Goal: Browse casually: Explore the website without a specific task or goal

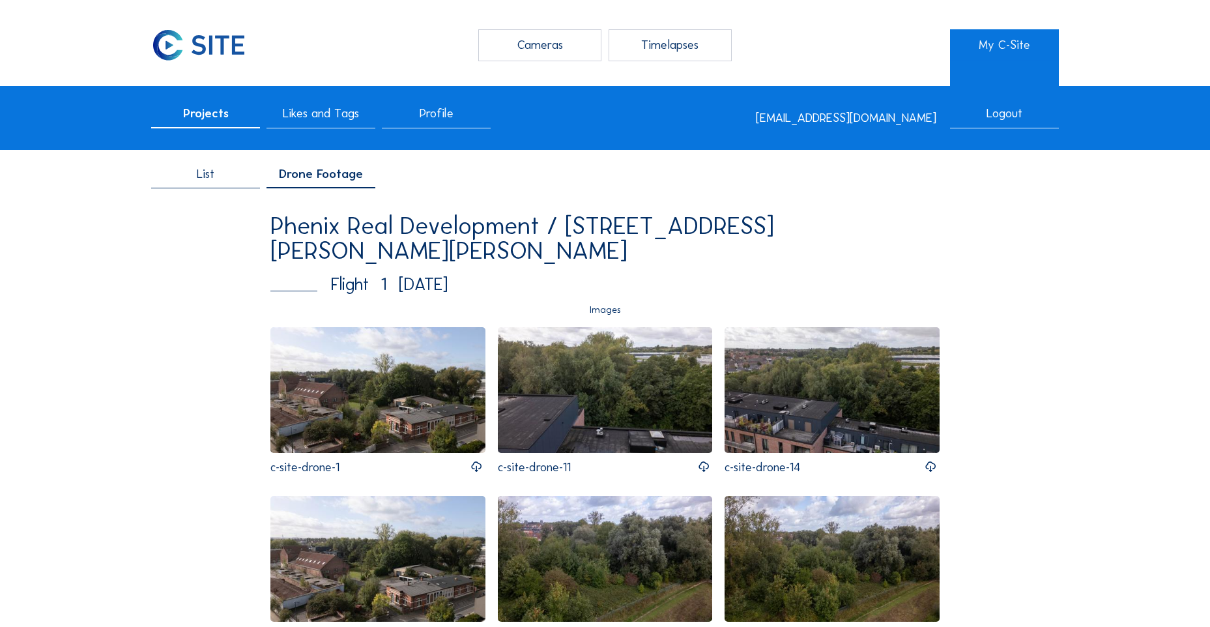
click at [375, 407] on img at bounding box center [377, 389] width 215 height 125
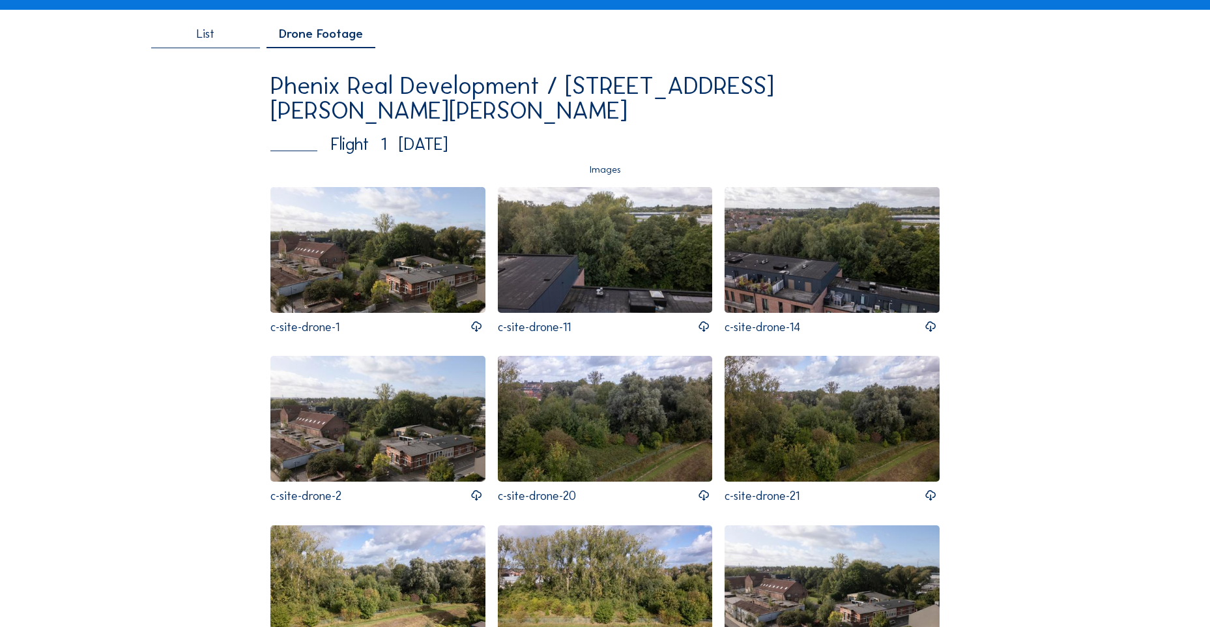
scroll to position [109, 0]
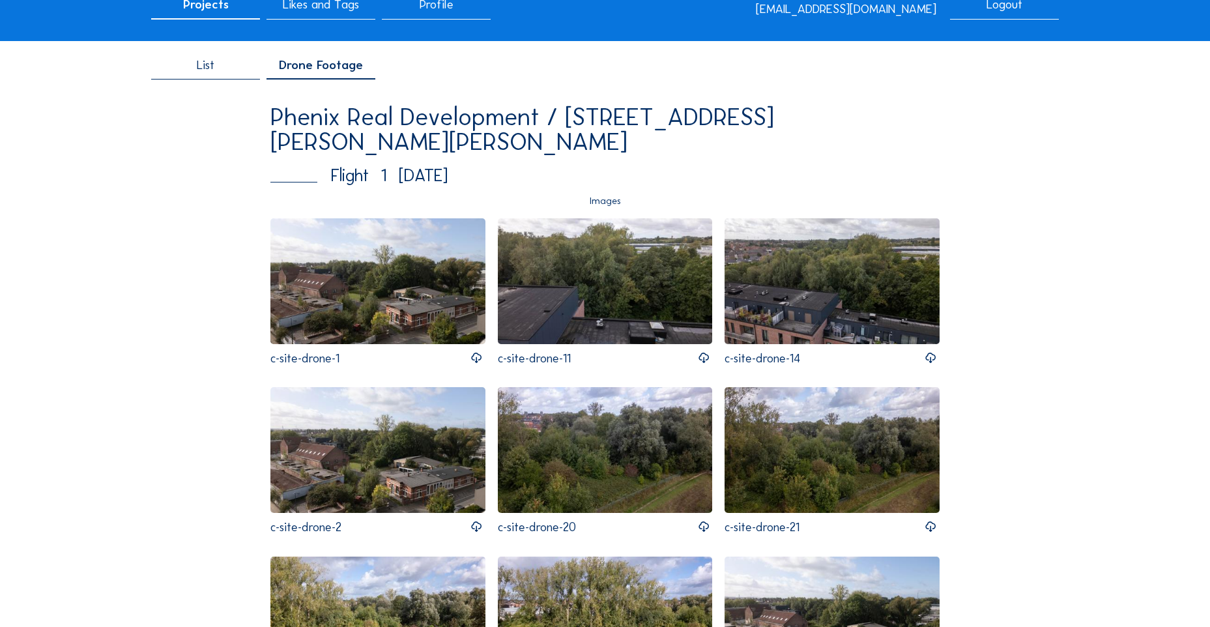
click at [382, 304] on img at bounding box center [377, 280] width 215 height 125
click at [619, 259] on img at bounding box center [605, 280] width 215 height 125
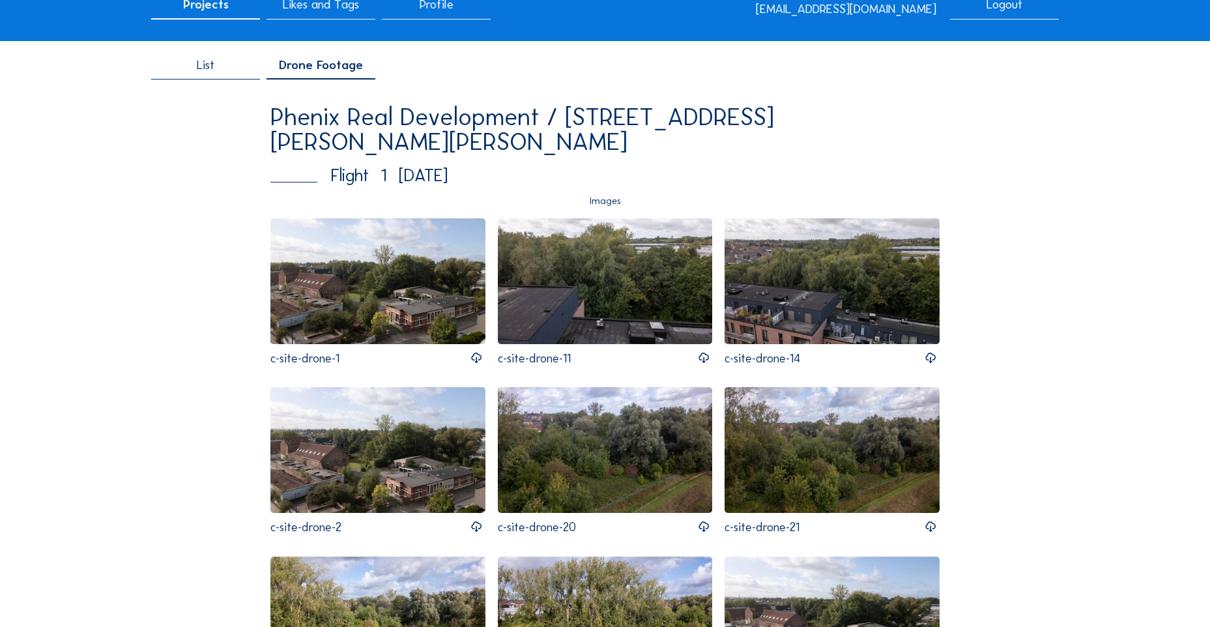
click at [820, 274] on img at bounding box center [831, 280] width 215 height 125
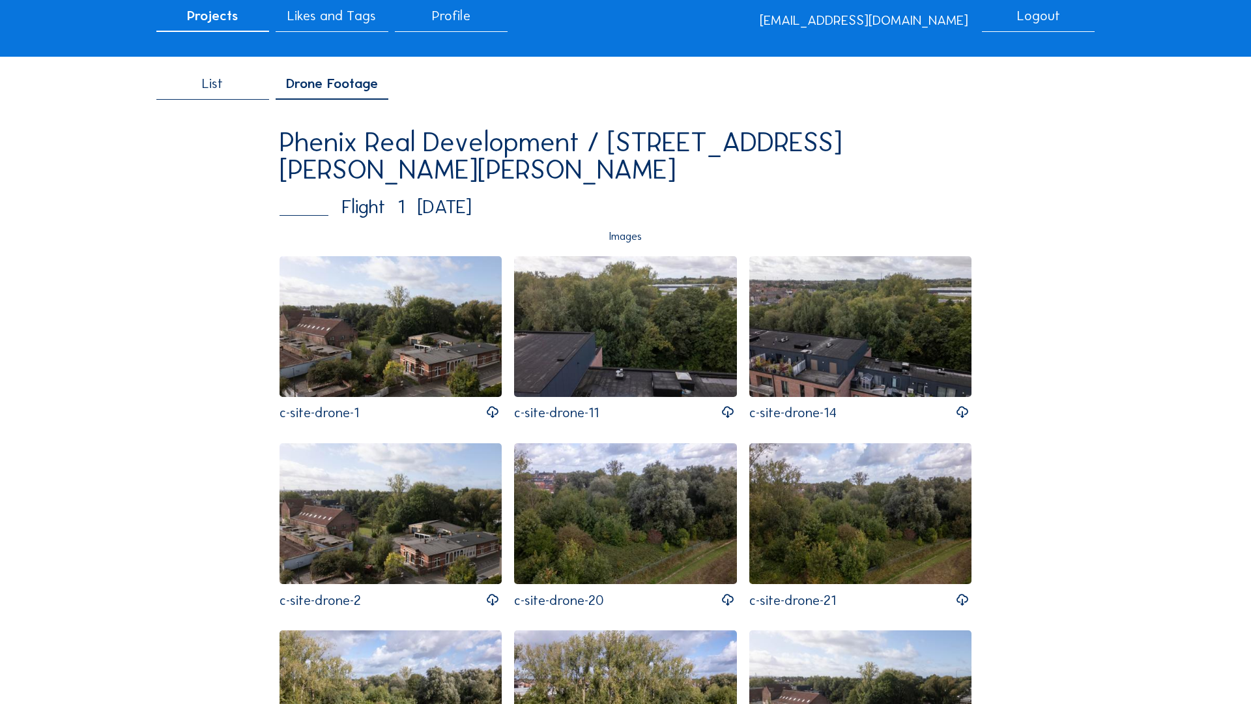
drag, startPoint x: 540, startPoint y: 184, endPoint x: 525, endPoint y: 182, distance: 15.2
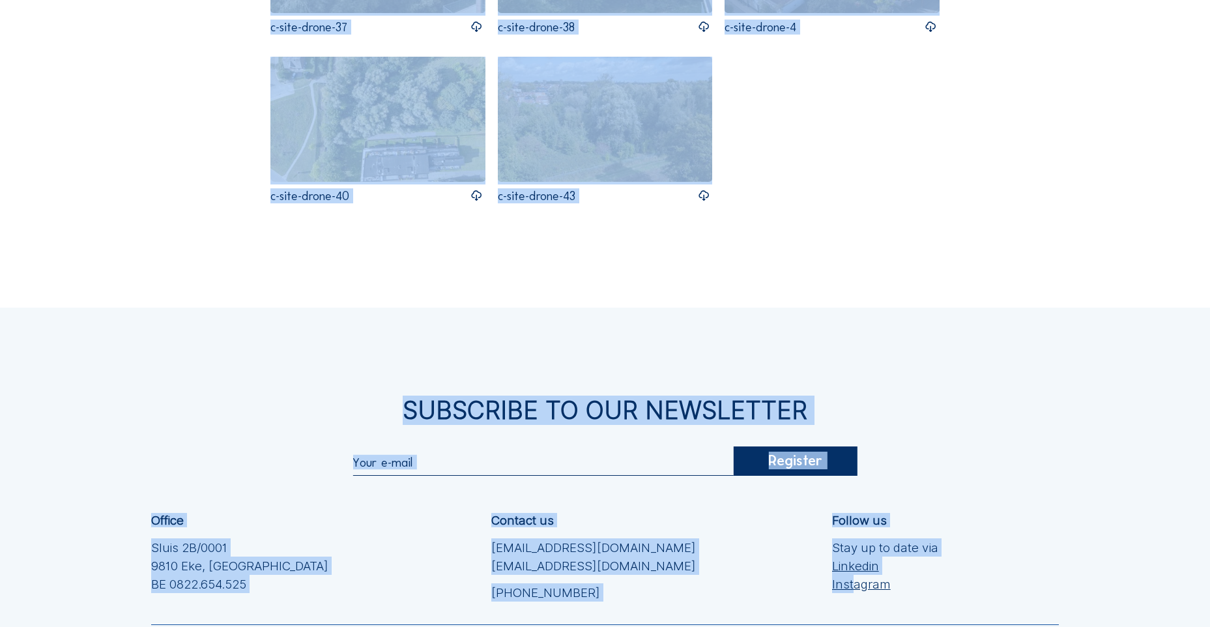
scroll to position [962, 0]
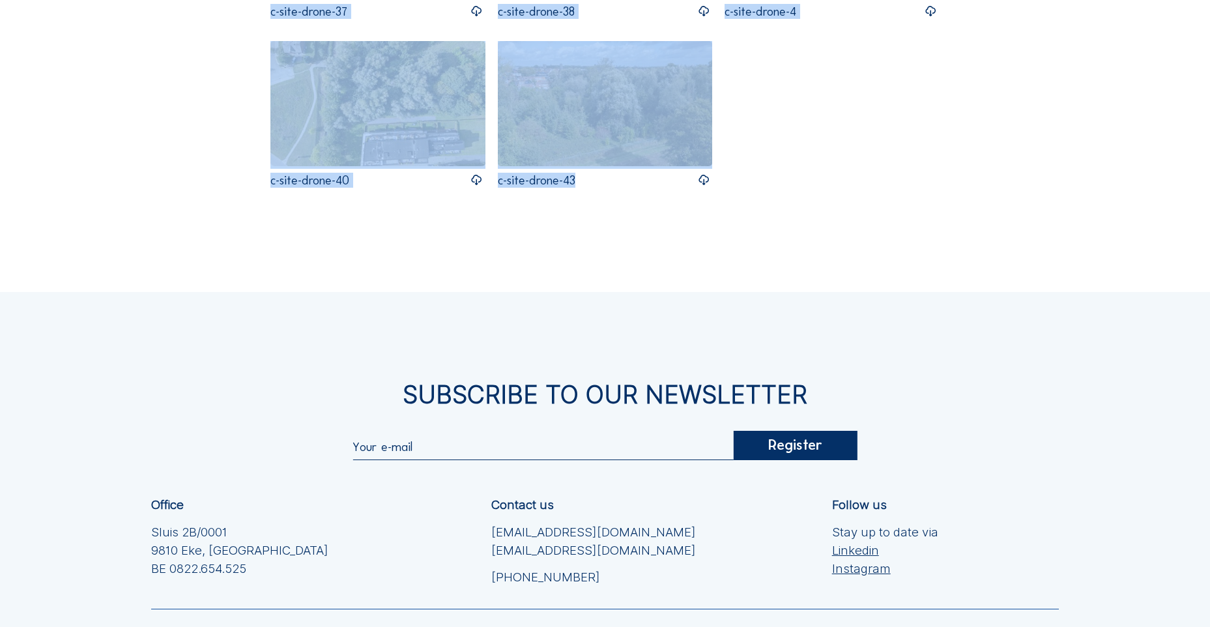
drag, startPoint x: 246, startPoint y: 384, endPoint x: 785, endPoint y: 170, distance: 580.2
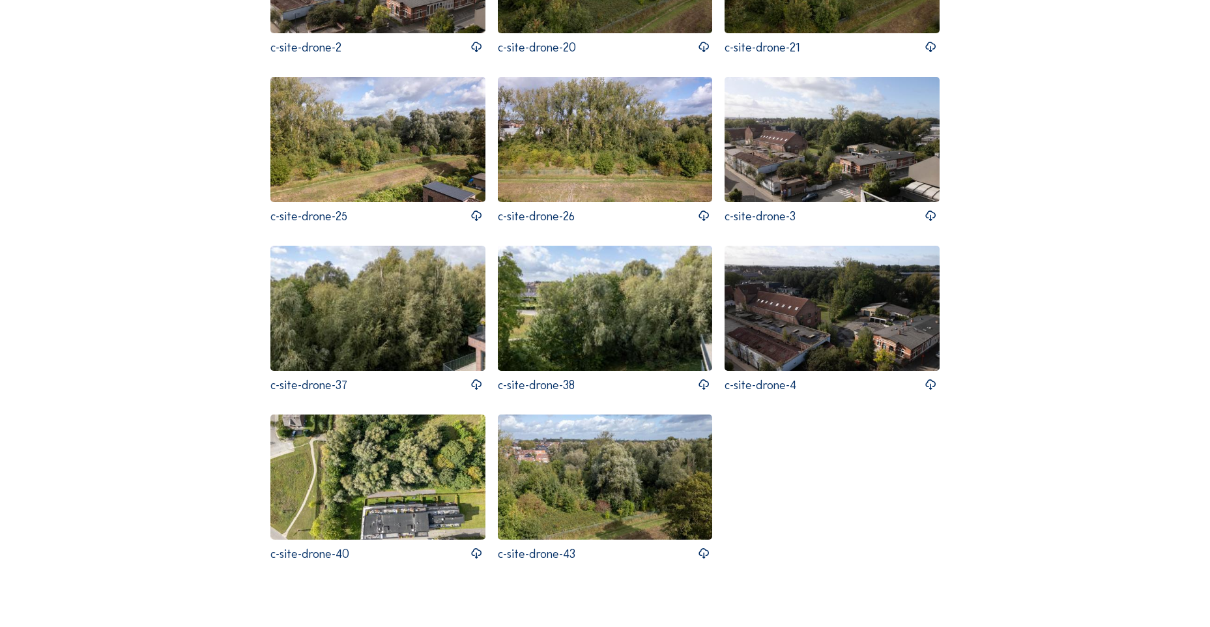
scroll to position [310, 0]
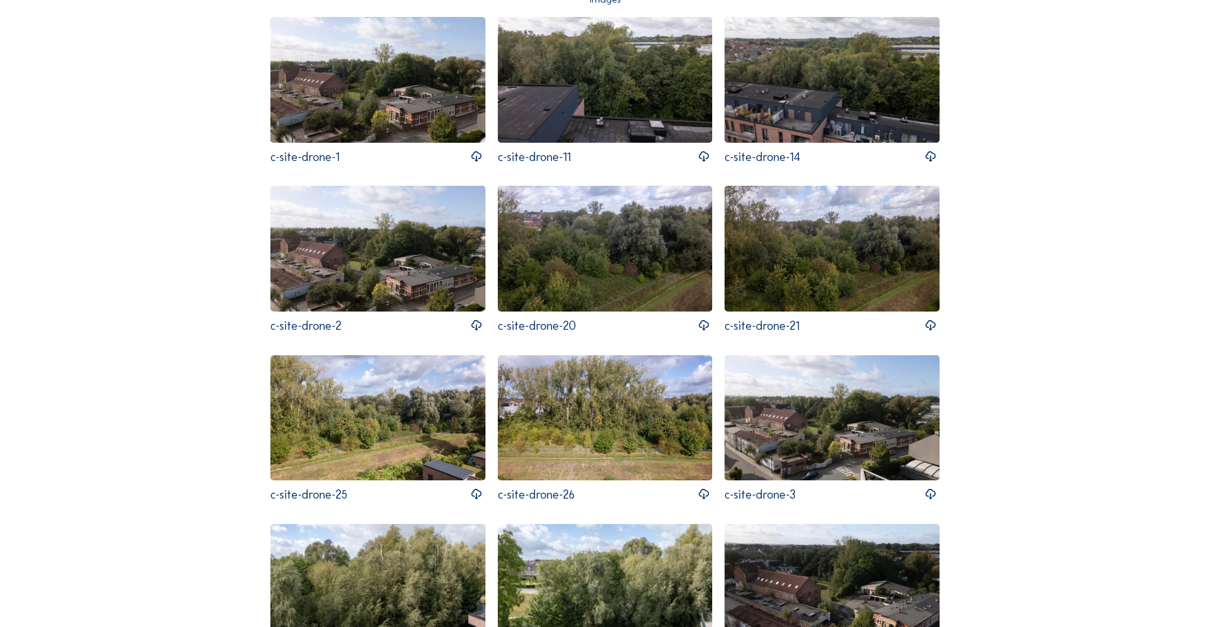
click at [1076, 171] on div "Cameras Timelapses My C-Site Projects Likes and Tags Profile [EMAIL_ADDRESS][DO…" at bounding box center [605, 564] width 1210 height 1749
click at [397, 250] on img at bounding box center [377, 248] width 215 height 125
drag, startPoint x: 610, startPoint y: 270, endPoint x: 584, endPoint y: 266, distance: 25.8
click at [584, 266] on img at bounding box center [605, 248] width 215 height 125
click at [844, 270] on img at bounding box center [831, 248] width 215 height 125
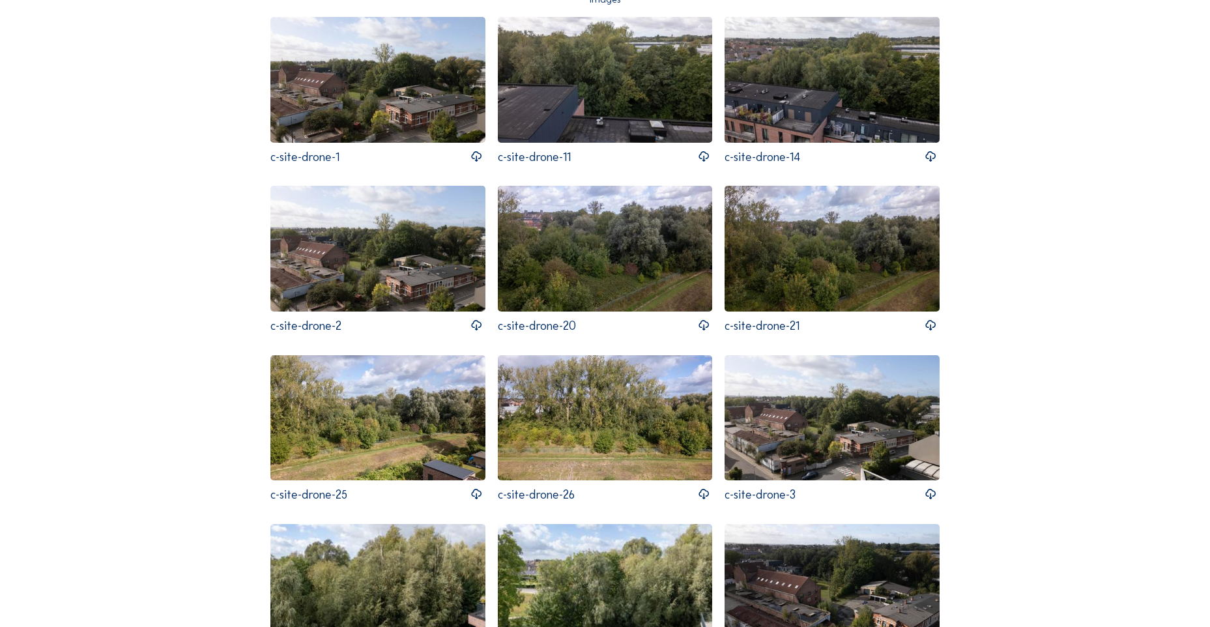
click at [354, 418] on img at bounding box center [377, 417] width 215 height 125
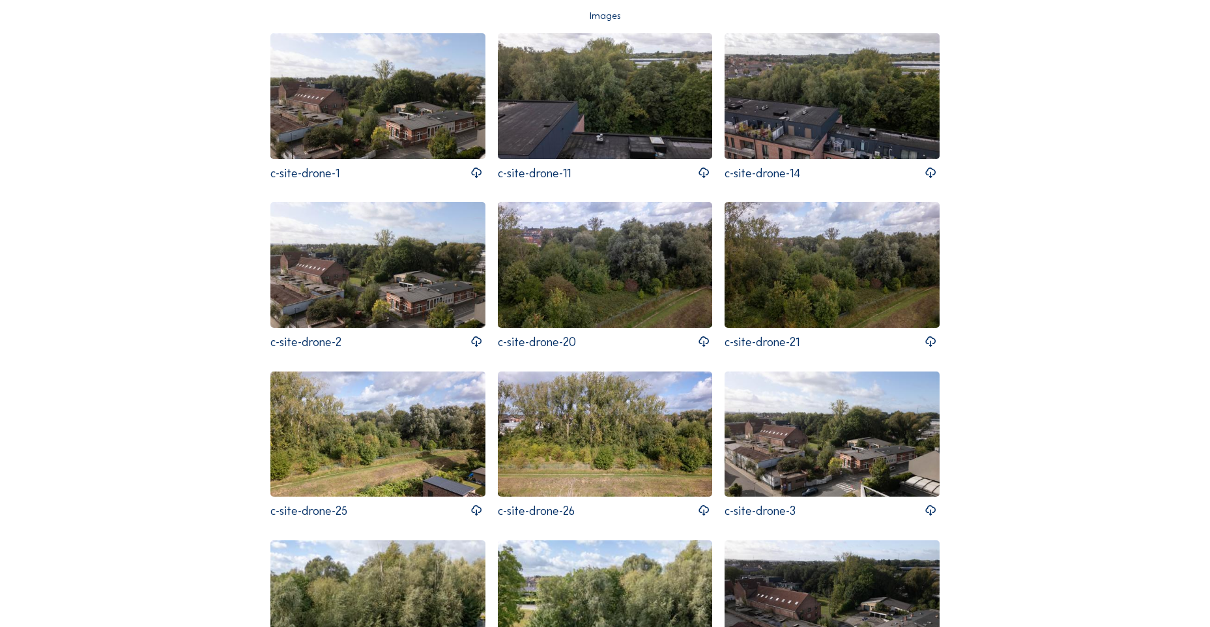
scroll to position [326, 0]
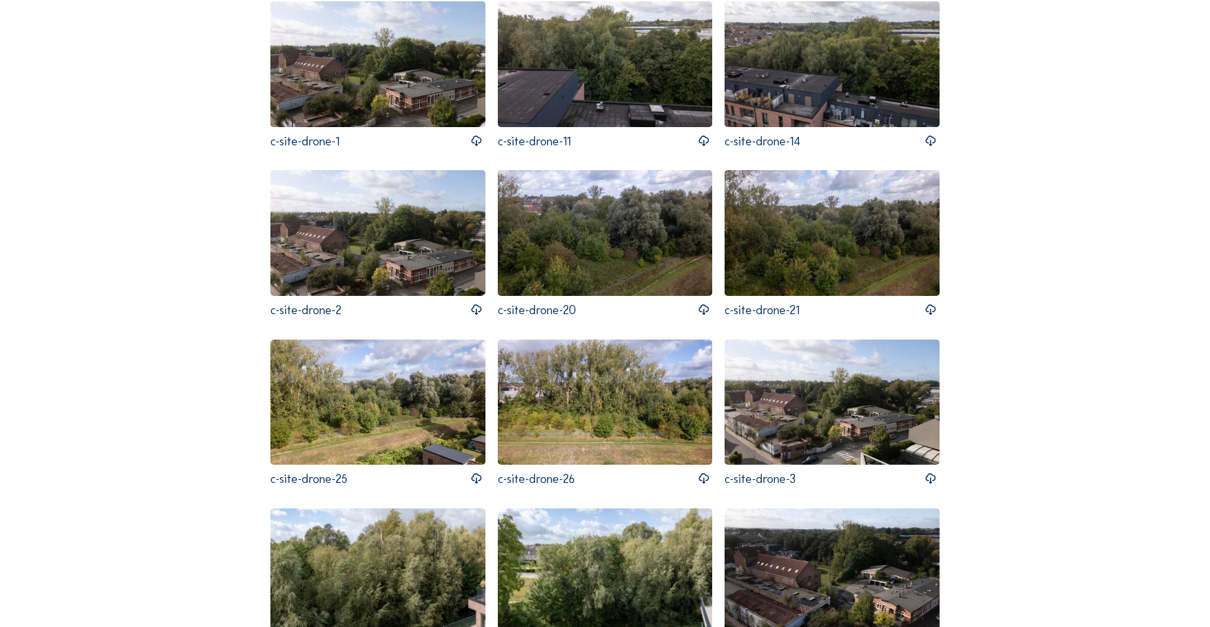
click at [580, 422] on img at bounding box center [605, 401] width 215 height 125
click at [834, 425] on img at bounding box center [831, 401] width 215 height 125
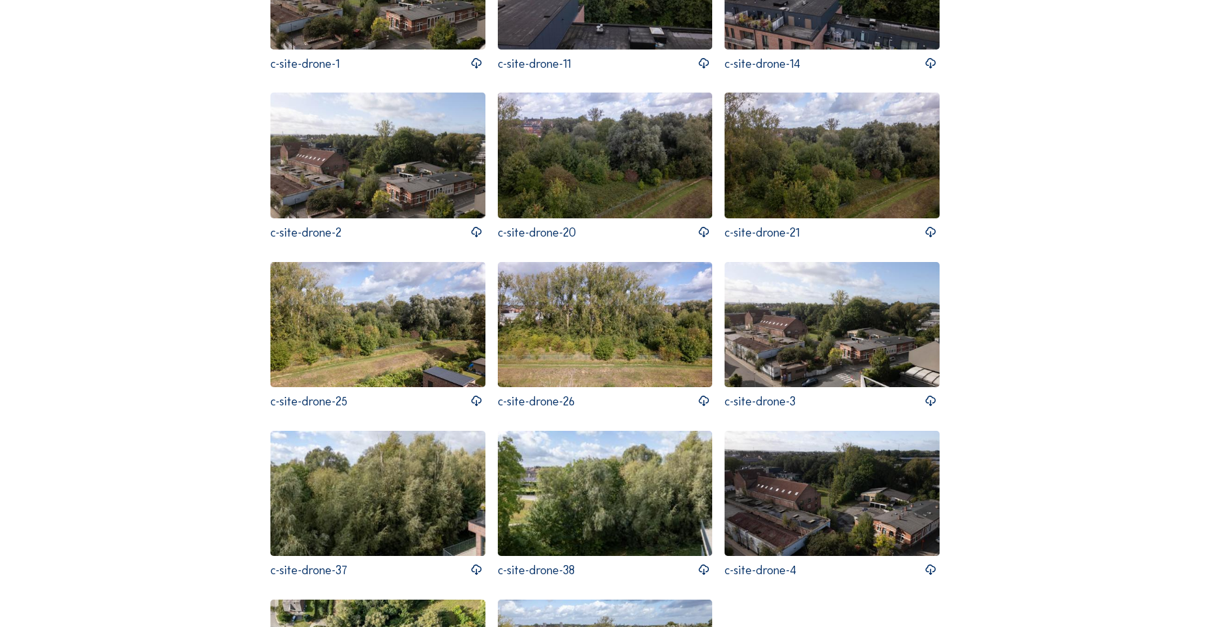
scroll to position [543, 0]
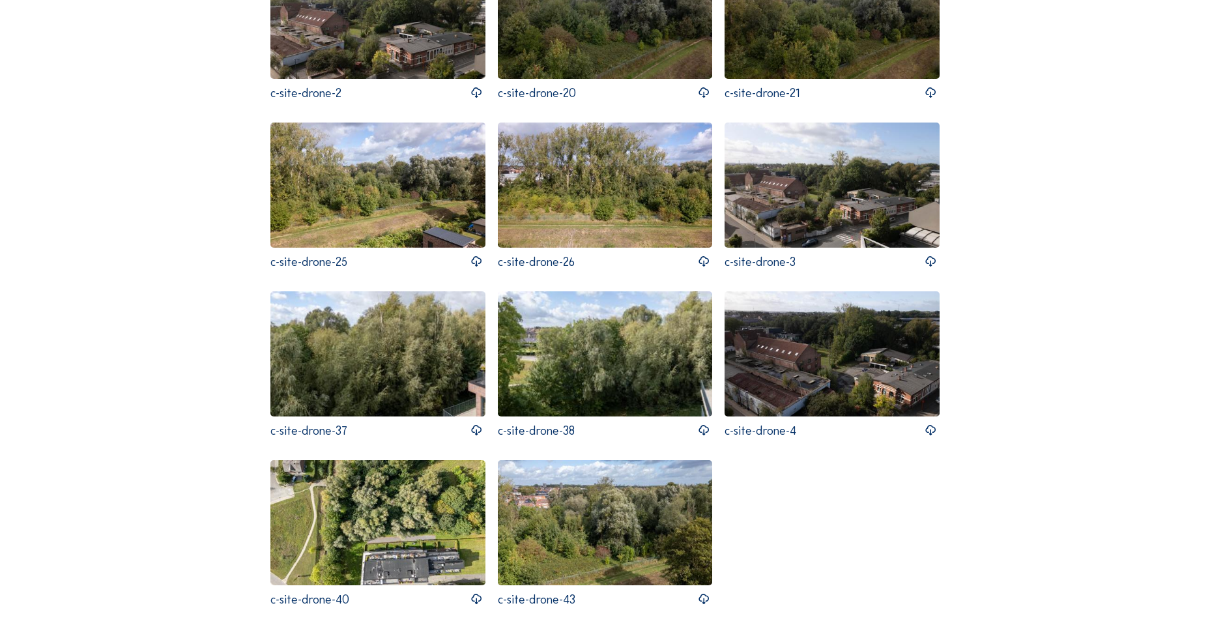
click at [401, 362] on img at bounding box center [377, 353] width 215 height 125
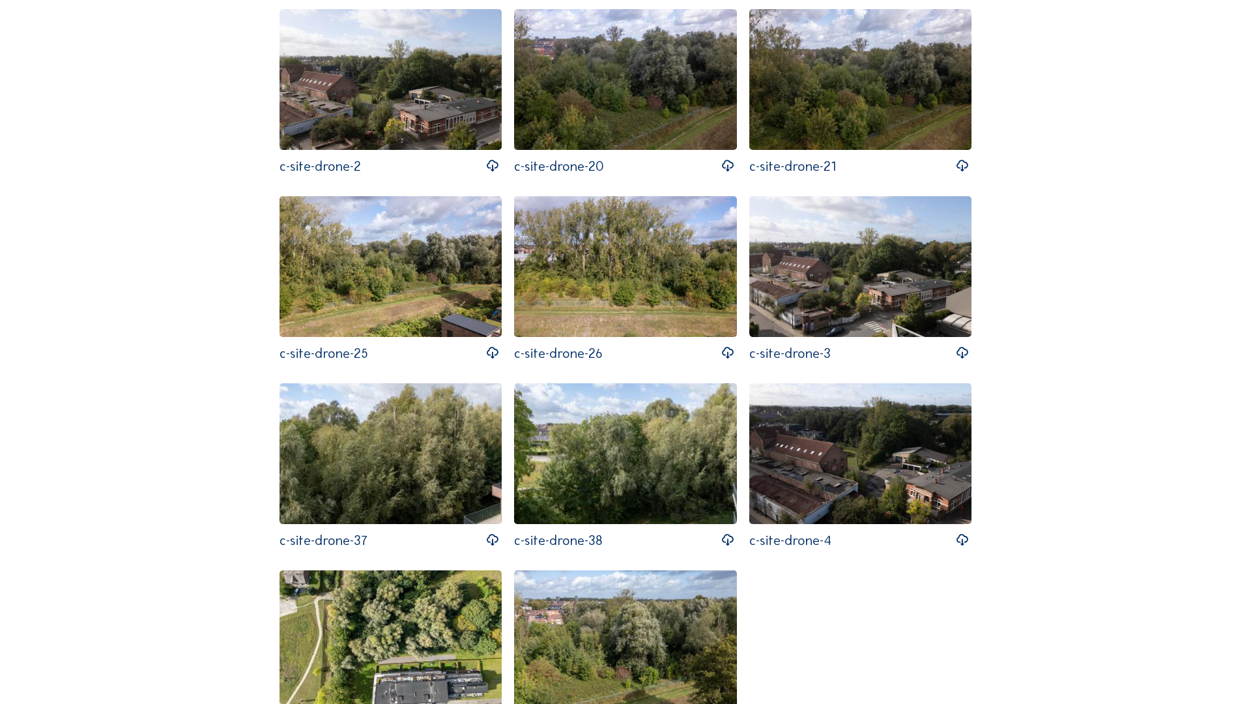
drag, startPoint x: 401, startPoint y: 362, endPoint x: 404, endPoint y: 410, distance: 48.3
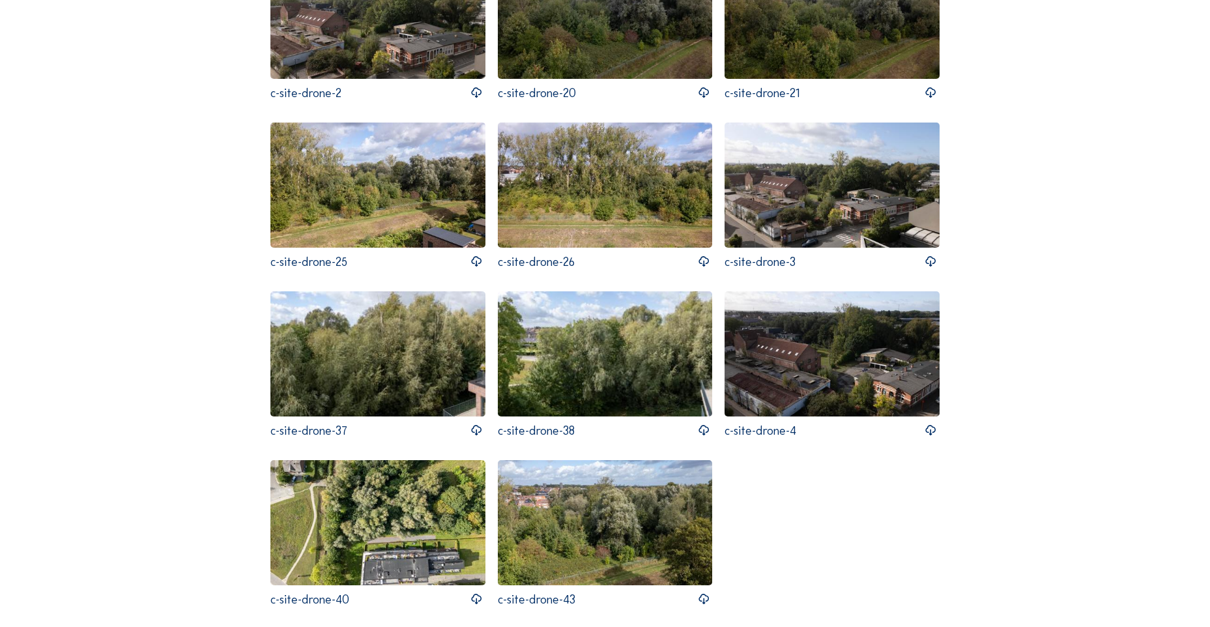
click at [618, 367] on img at bounding box center [605, 353] width 215 height 125
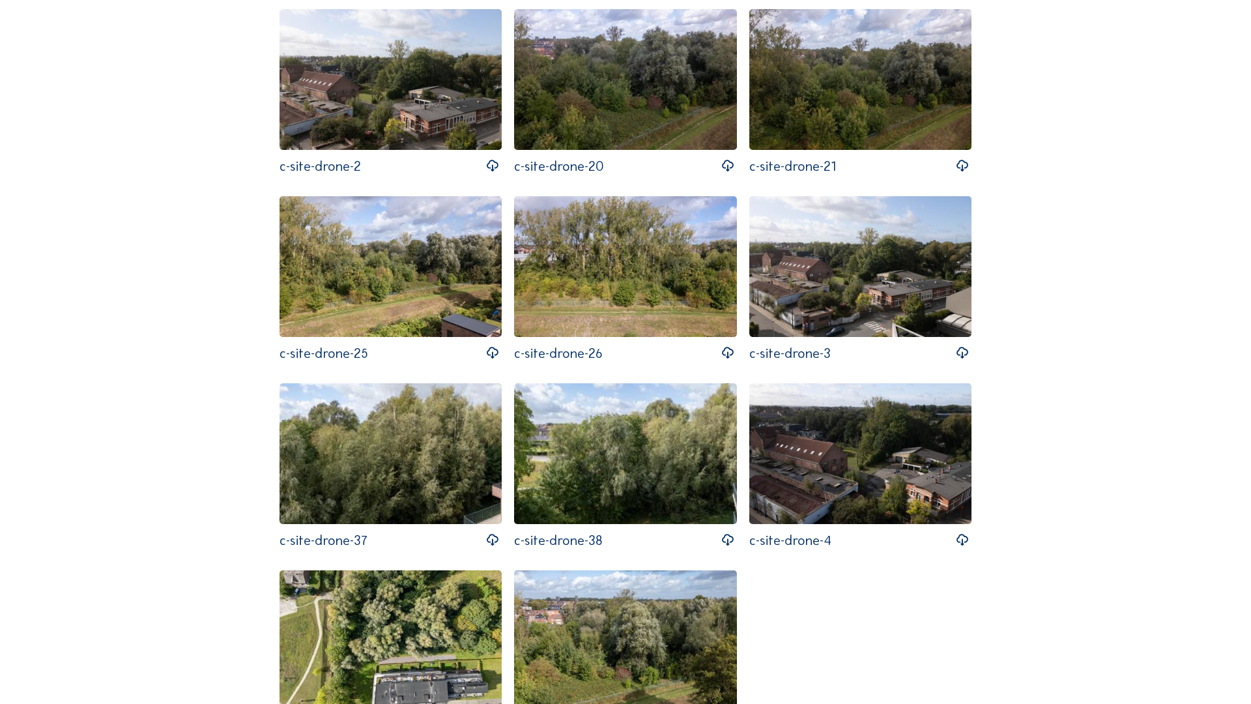
drag, startPoint x: 618, startPoint y: 367, endPoint x: 620, endPoint y: 415, distance: 48.3
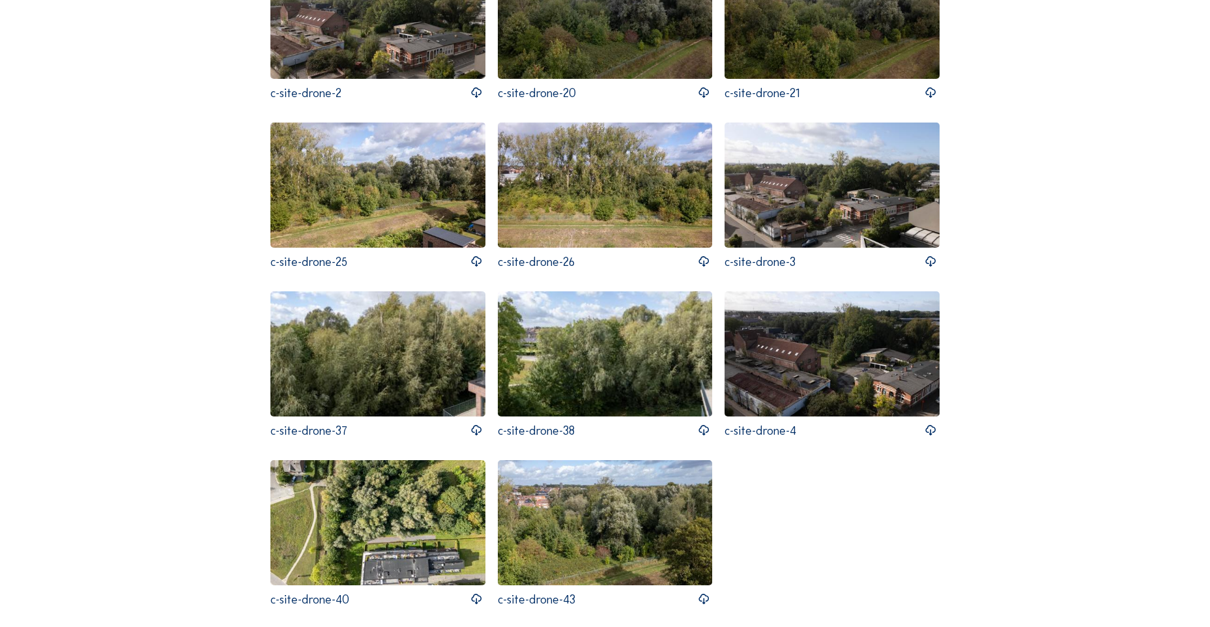
click at [795, 360] on img at bounding box center [831, 353] width 215 height 125
click at [377, 527] on img at bounding box center [377, 522] width 215 height 125
click at [598, 517] on img at bounding box center [605, 522] width 215 height 125
click at [580, 543] on img at bounding box center [605, 522] width 215 height 125
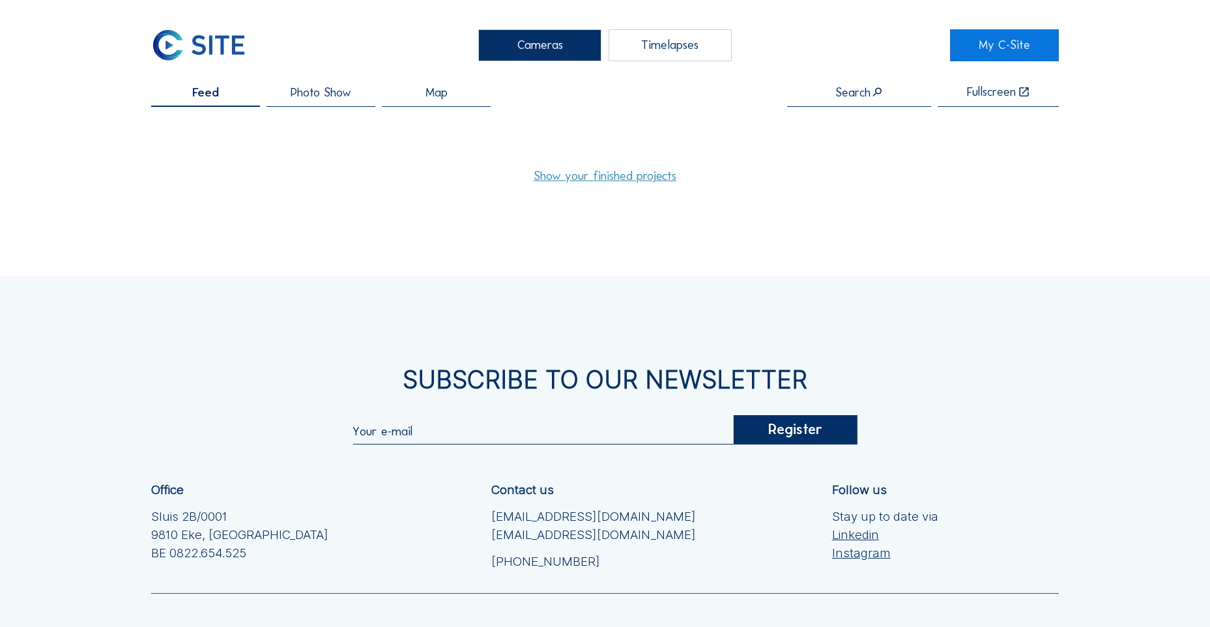
click at [308, 91] on span "Photo Show" at bounding box center [321, 93] width 61 height 12
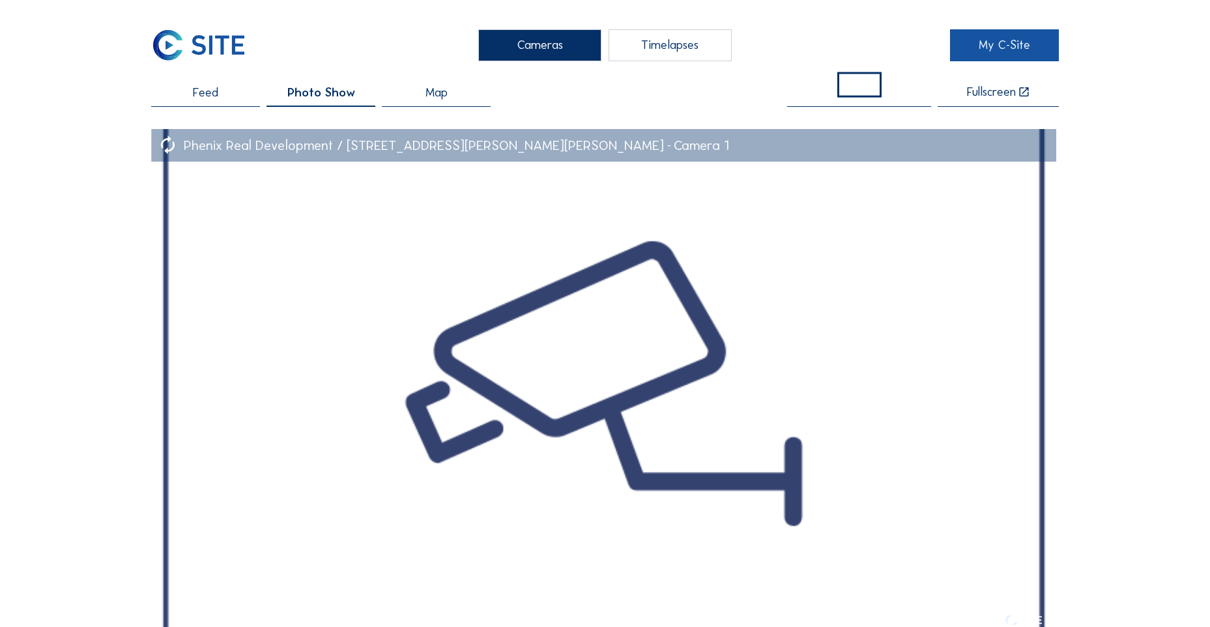
click at [987, 46] on link "My C-Site" at bounding box center [1004, 45] width 109 height 32
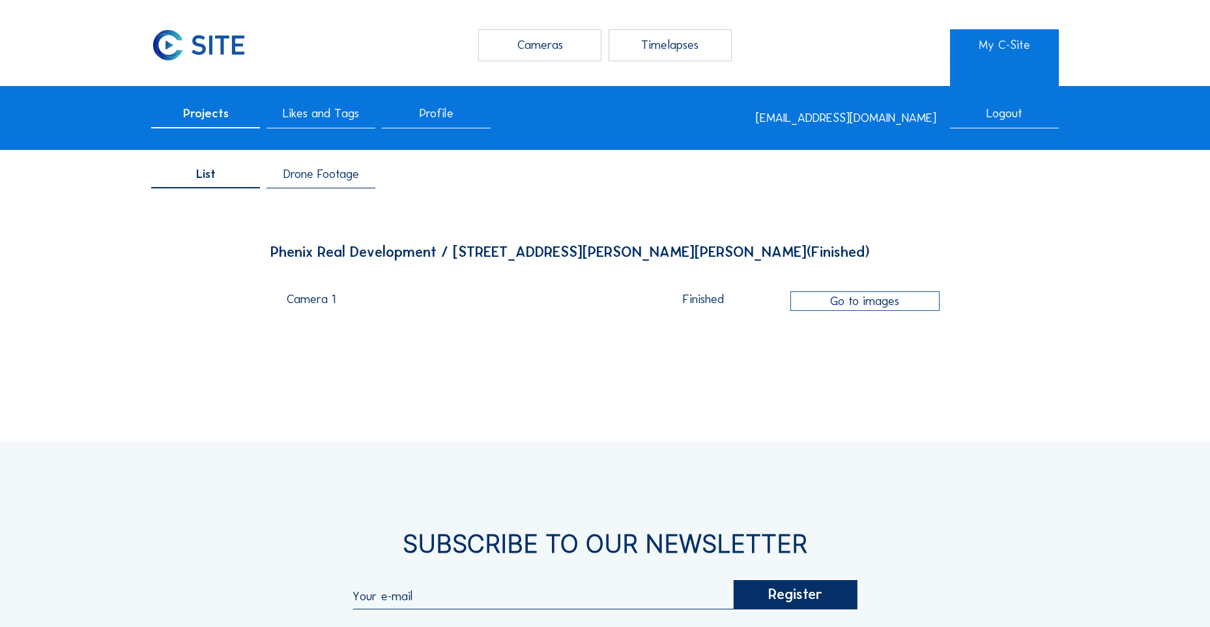
click at [333, 177] on span "Drone Footage" at bounding box center [321, 174] width 76 height 12
